Goal: Task Accomplishment & Management: Use online tool/utility

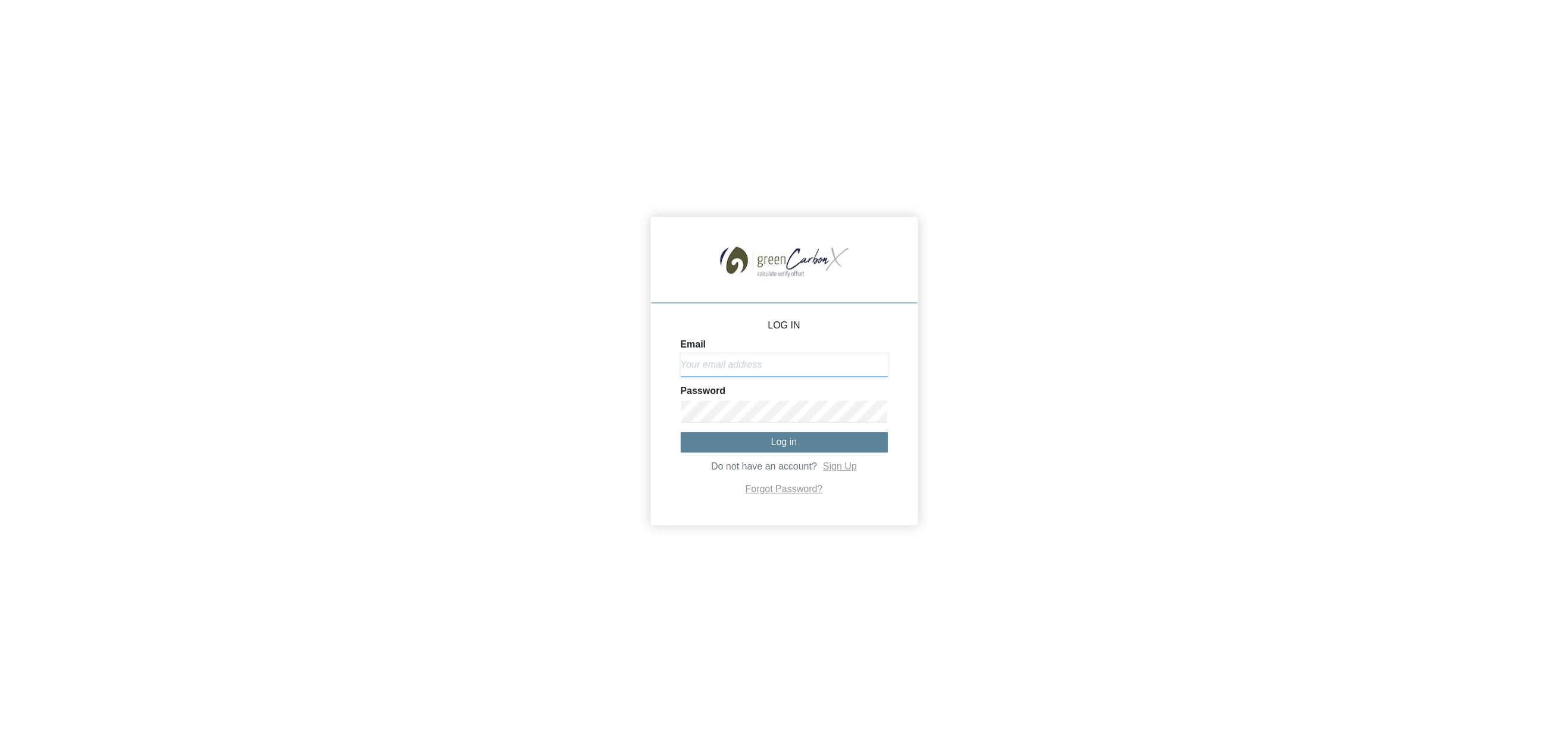
type input "[EMAIL_ADDRESS][DOMAIN_NAME]"
click at [783, 442] on span "Log in" at bounding box center [784, 442] width 26 height 10
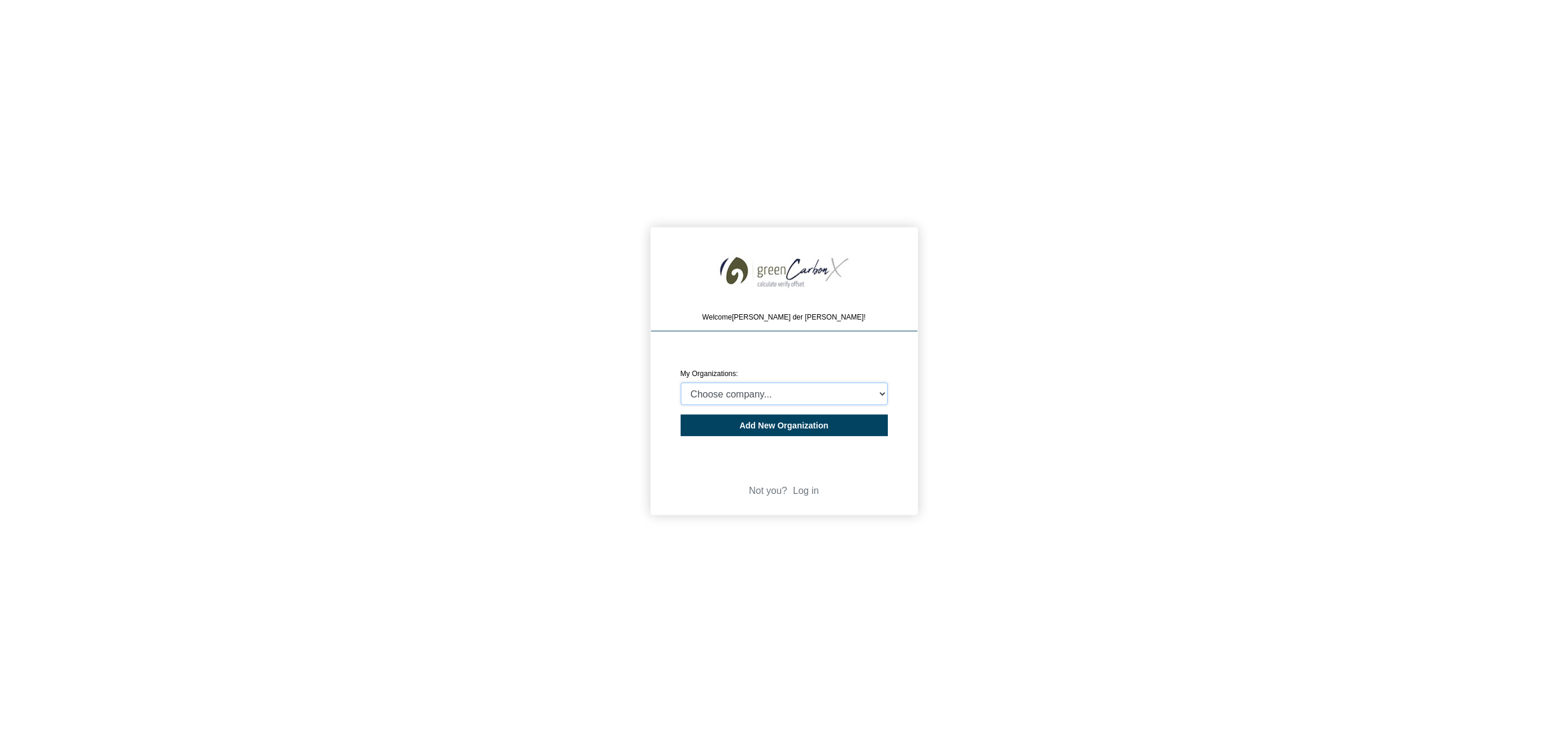
select select "4406297"
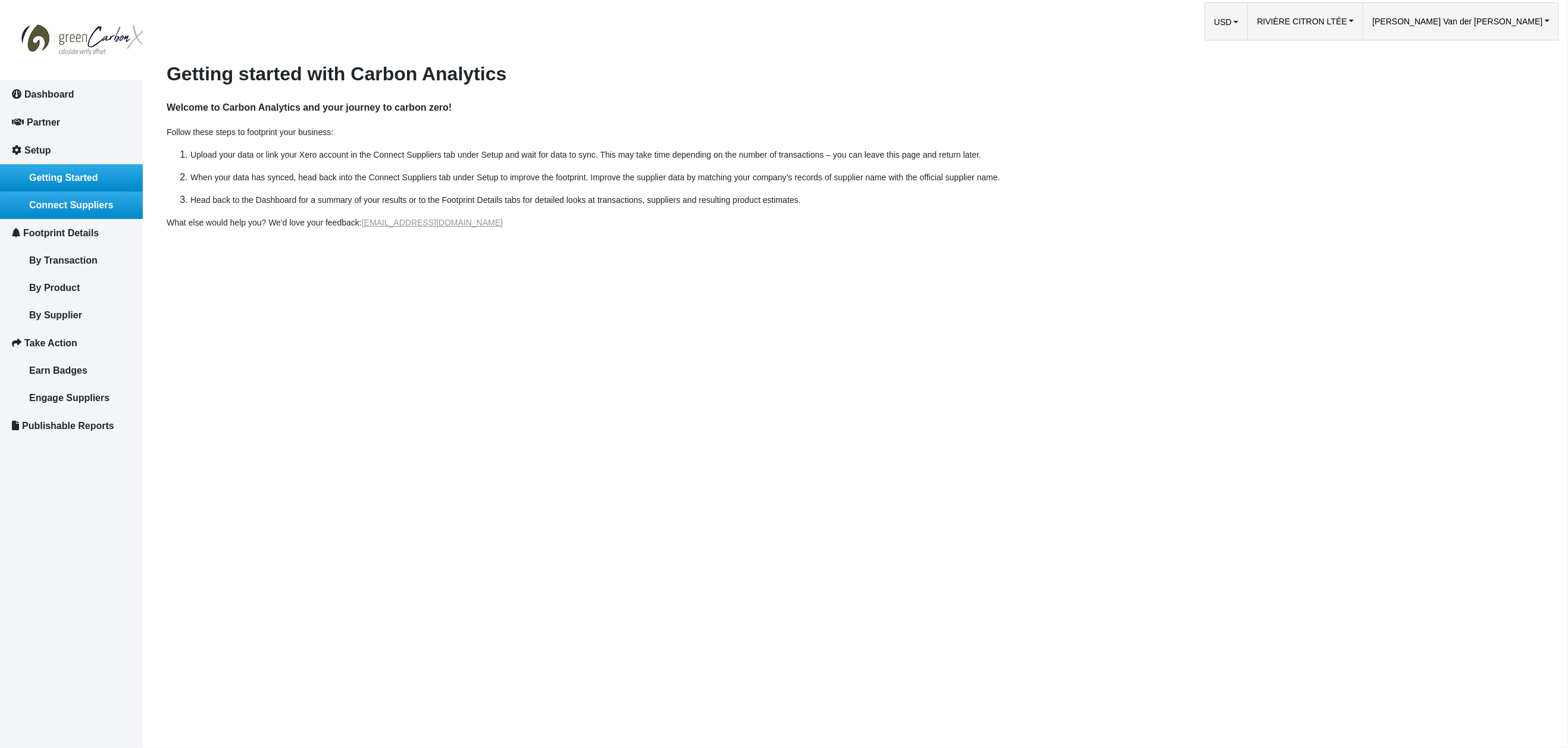
click at [88, 202] on span "Connect Suppliers" at bounding box center [71, 205] width 84 height 10
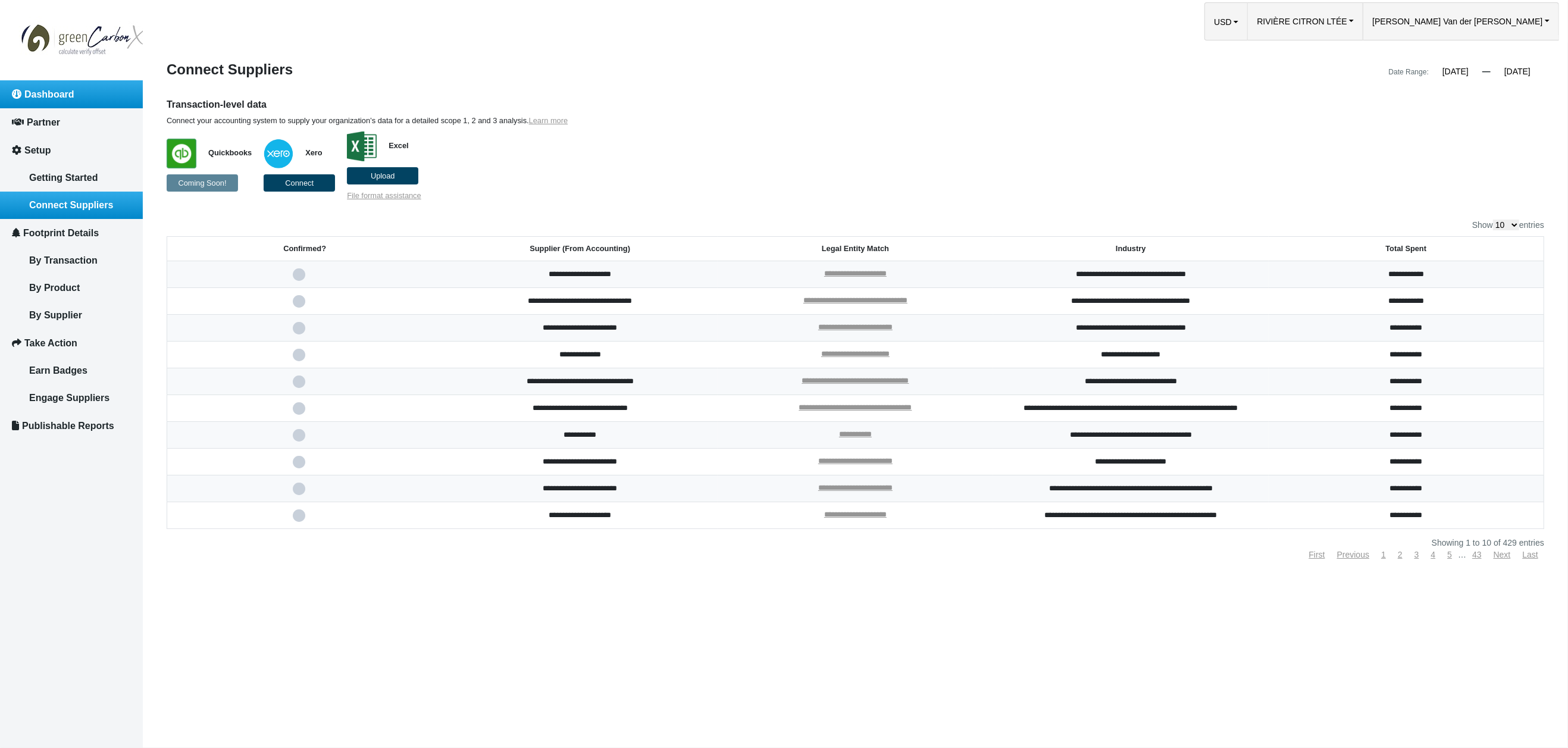
click at [69, 96] on span "Dashboard" at bounding box center [49, 94] width 50 height 10
